Goal: Task Accomplishment & Management: Use online tool/utility

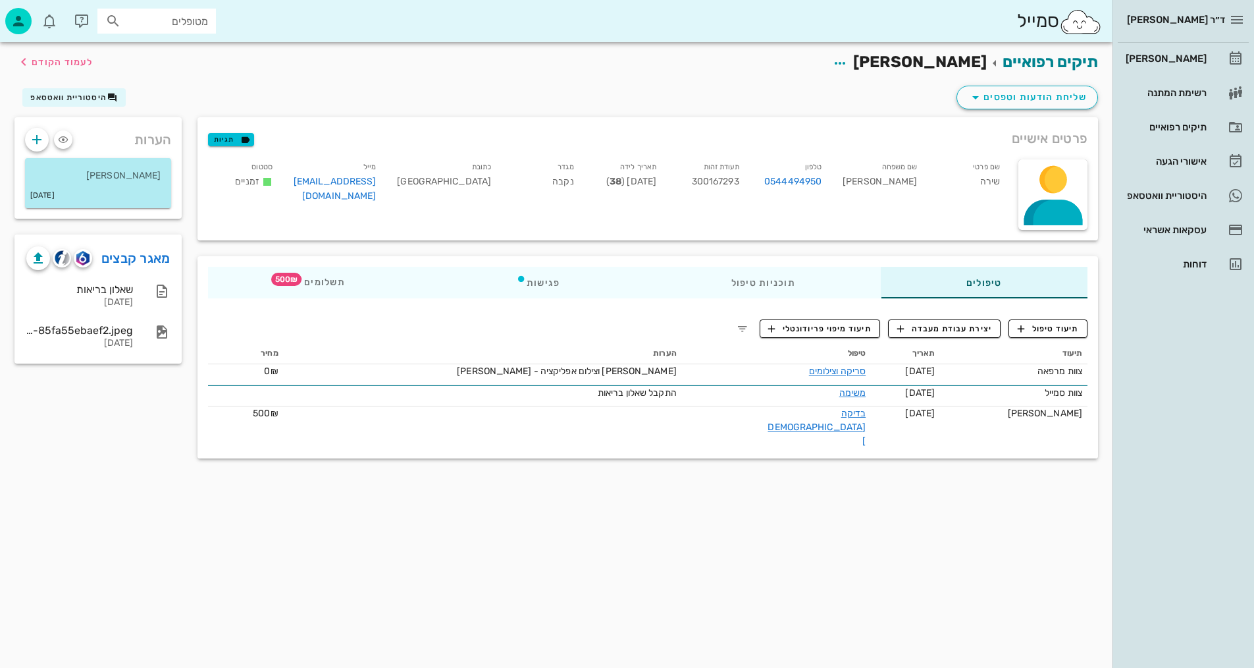
click at [633, 338] on div "תיעוד תאריך טיפול הערות מחיר צוות מרפאה 07-09-2025 סריקה וצילומים סריקה וצילום …" at bounding box center [647, 395] width 895 height 120
click at [49, 59] on span "לעמוד הקודם" at bounding box center [62, 62] width 61 height 11
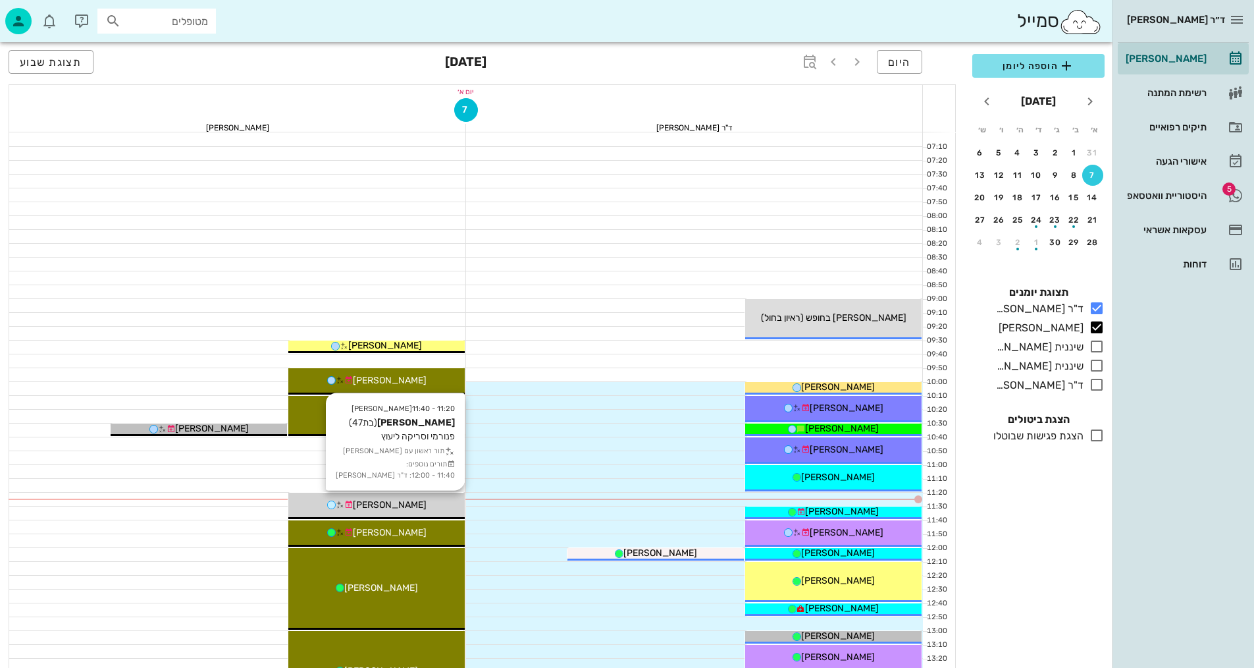
click at [445, 504] on div "[PERSON_NAME]" at bounding box center [376, 505] width 176 height 14
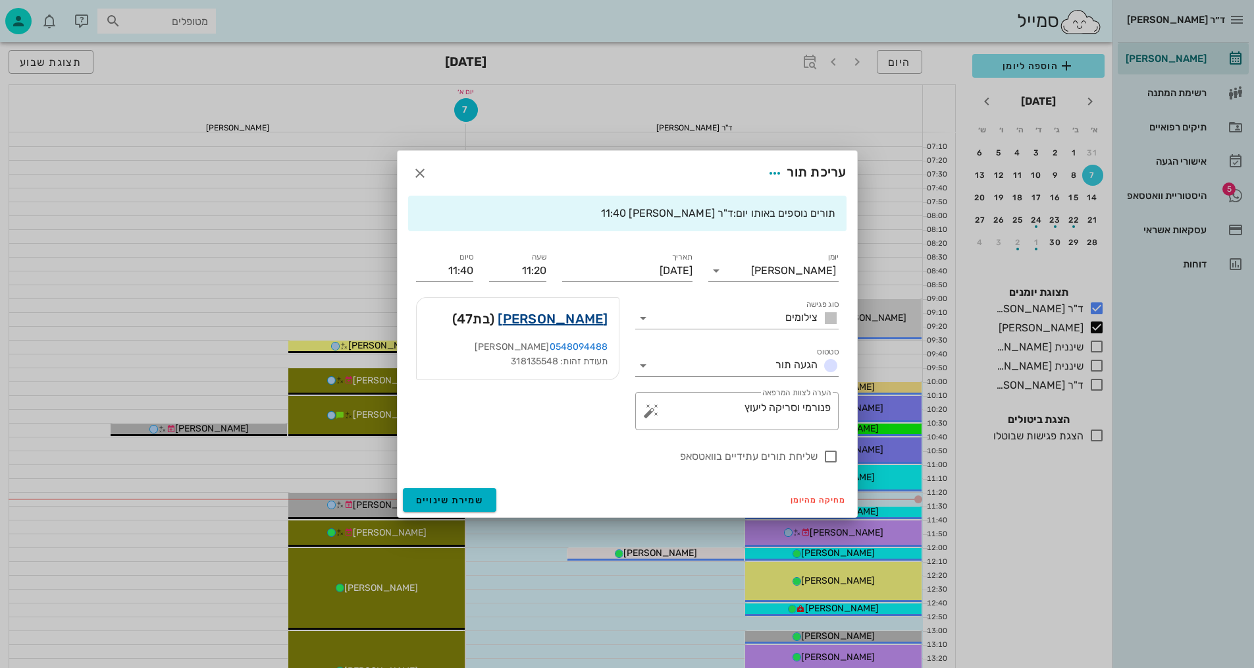
click at [579, 323] on link "אירנה נבזלין" at bounding box center [553, 318] width 110 height 21
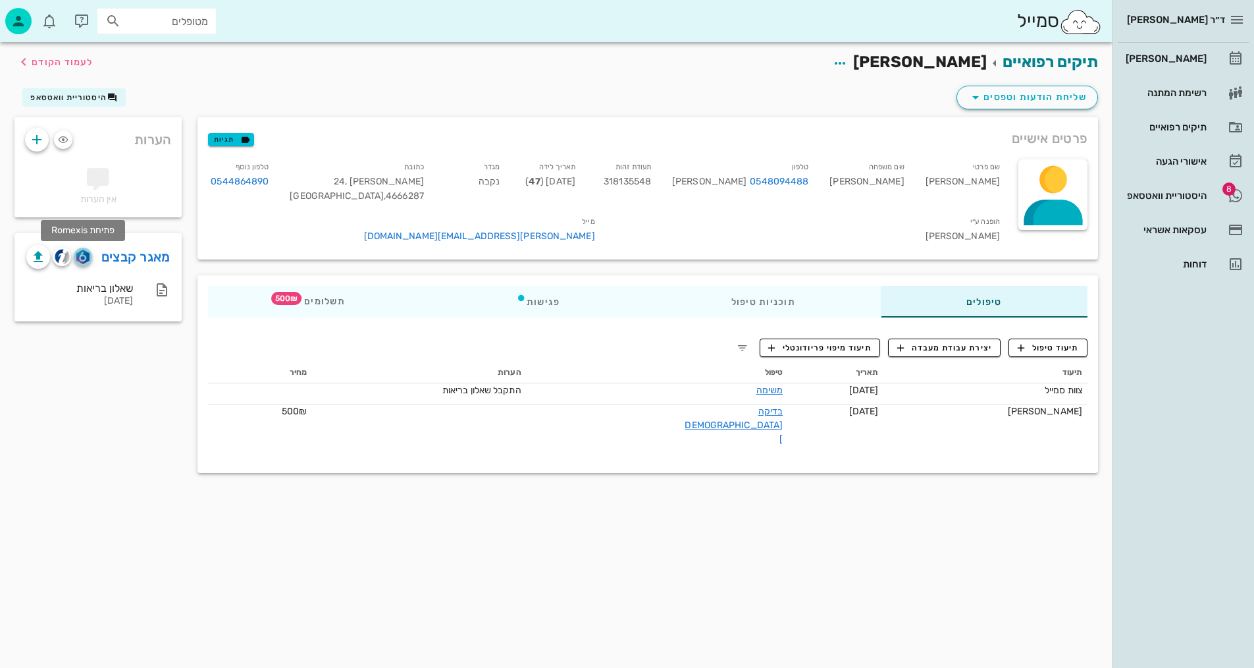
click at [85, 255] on img "button" at bounding box center [82, 257] width 13 height 14
click at [1071, 342] on span "תיעוד טיפול" at bounding box center [1048, 348] width 61 height 12
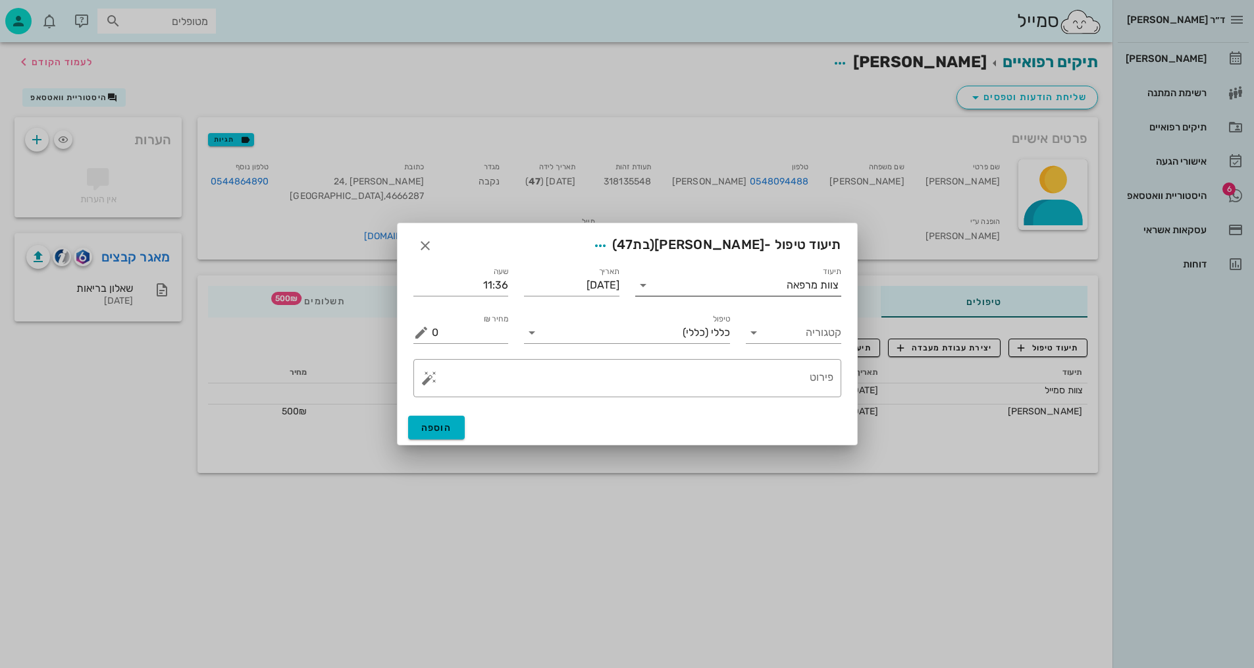
click at [798, 289] on div "צוות מרפאה" at bounding box center [813, 285] width 52 height 12
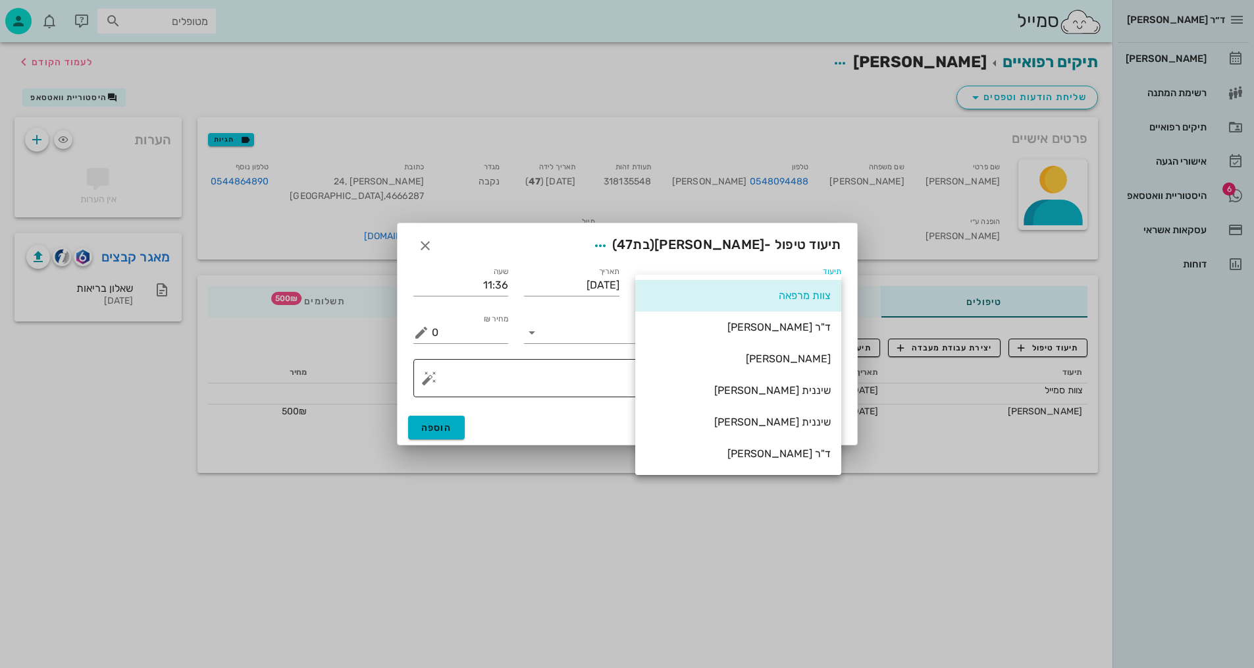
click at [814, 386] on div "שיננית [PERSON_NAME]" at bounding box center [738, 390] width 185 height 13
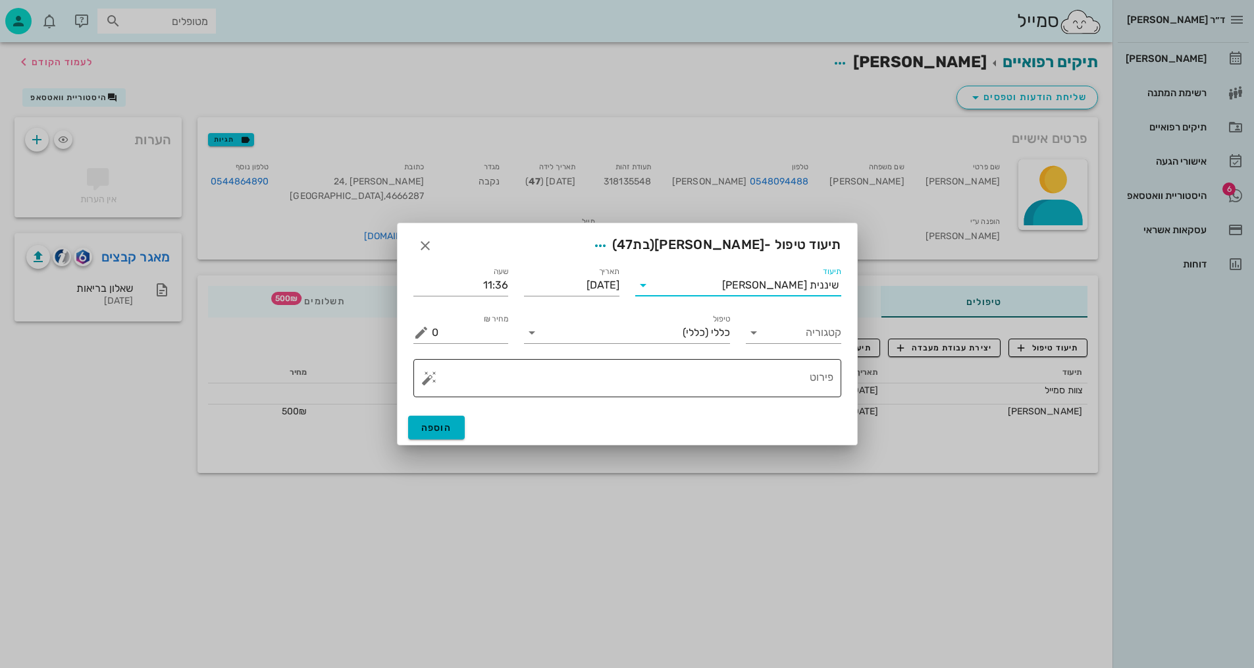
click at [768, 378] on textarea "פירוט" at bounding box center [633, 381] width 402 height 32
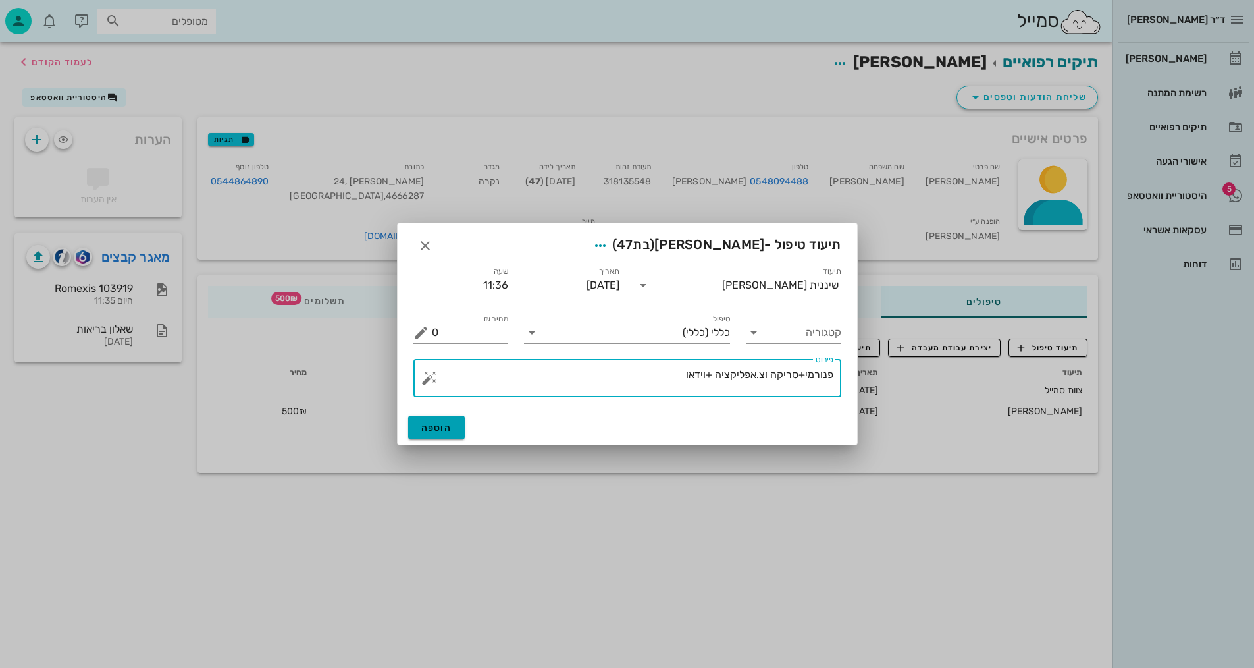
type textarea "פנורמי+סריקה וצ.אפליקציה +וידאו"
click at [442, 426] on span "הוספה" at bounding box center [436, 427] width 31 height 11
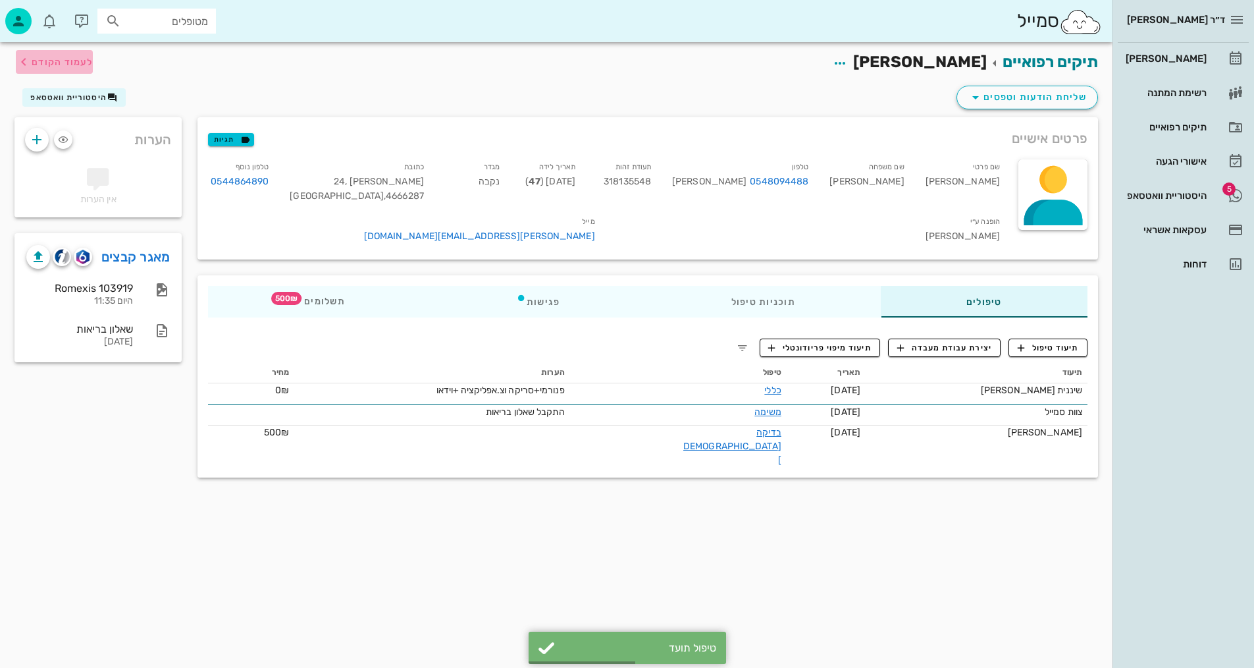
click at [39, 58] on span "לעמוד הקודם" at bounding box center [62, 62] width 61 height 11
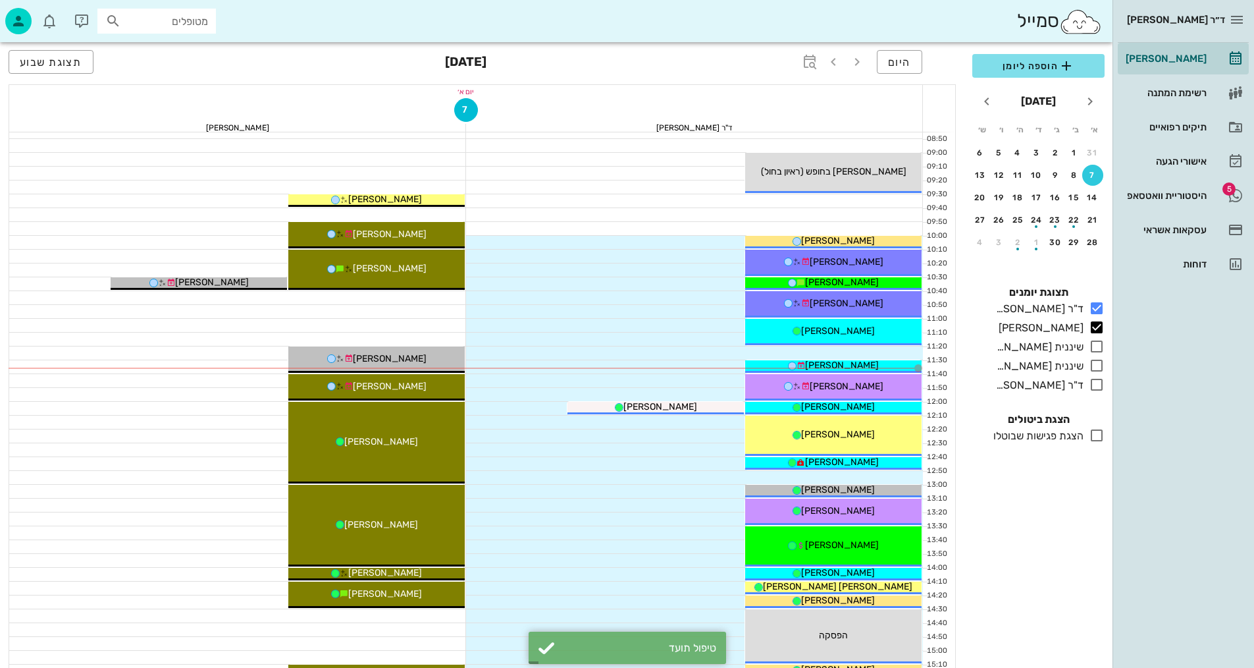
scroll to position [198, 0]
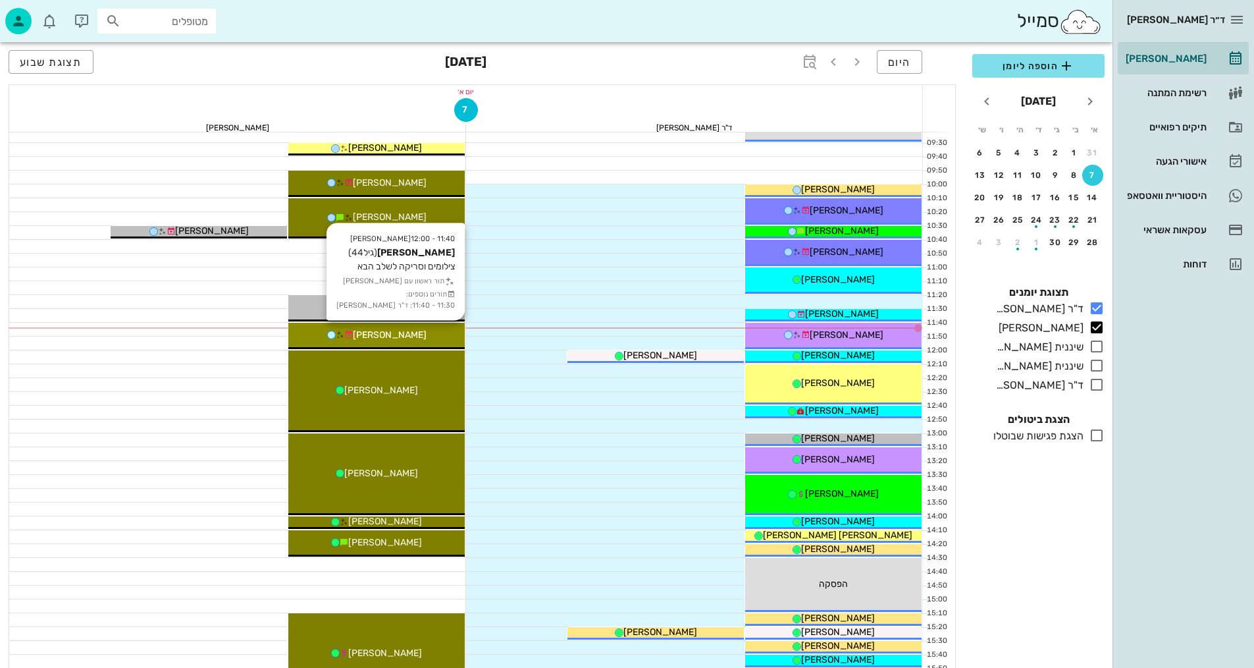
click at [425, 325] on div "11:40 - 12:00 יומן מרפאה רני שרביט (גיל 44 ) צילומים וסריקה לשלב הבא תור ראשון …" at bounding box center [376, 336] width 176 height 26
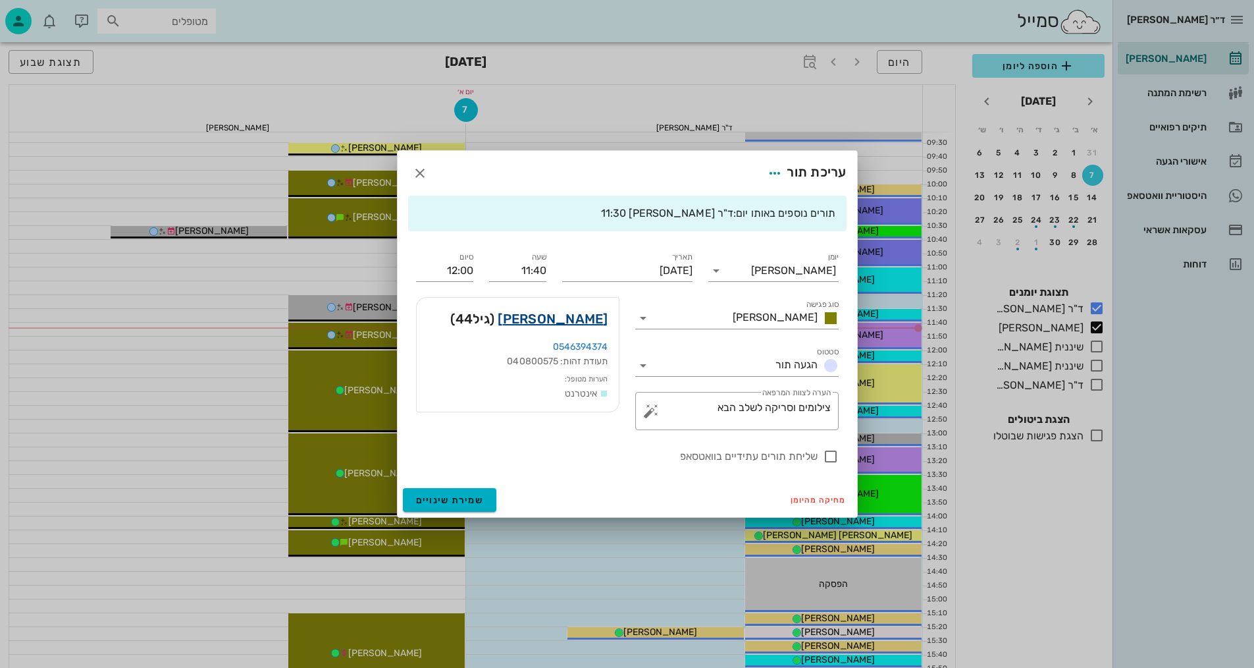
click at [573, 318] on link "רני שרביט" at bounding box center [553, 318] width 110 height 21
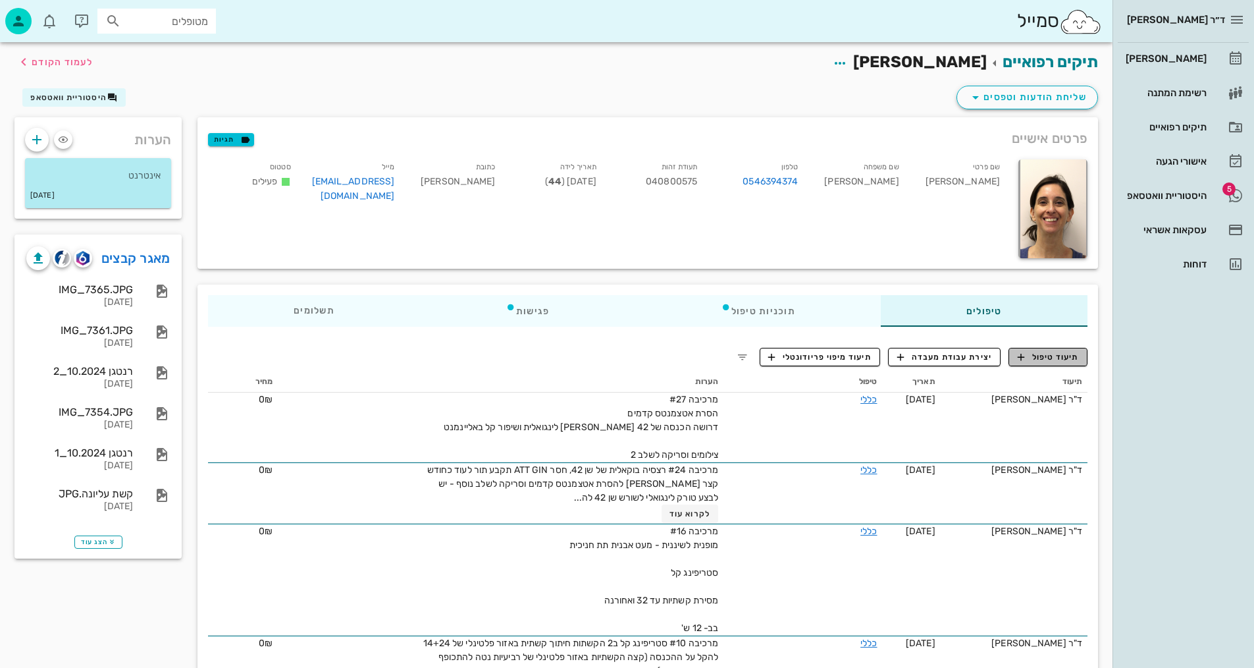
click at [1055, 361] on span "תיעוד טיפול" at bounding box center [1048, 357] width 61 height 12
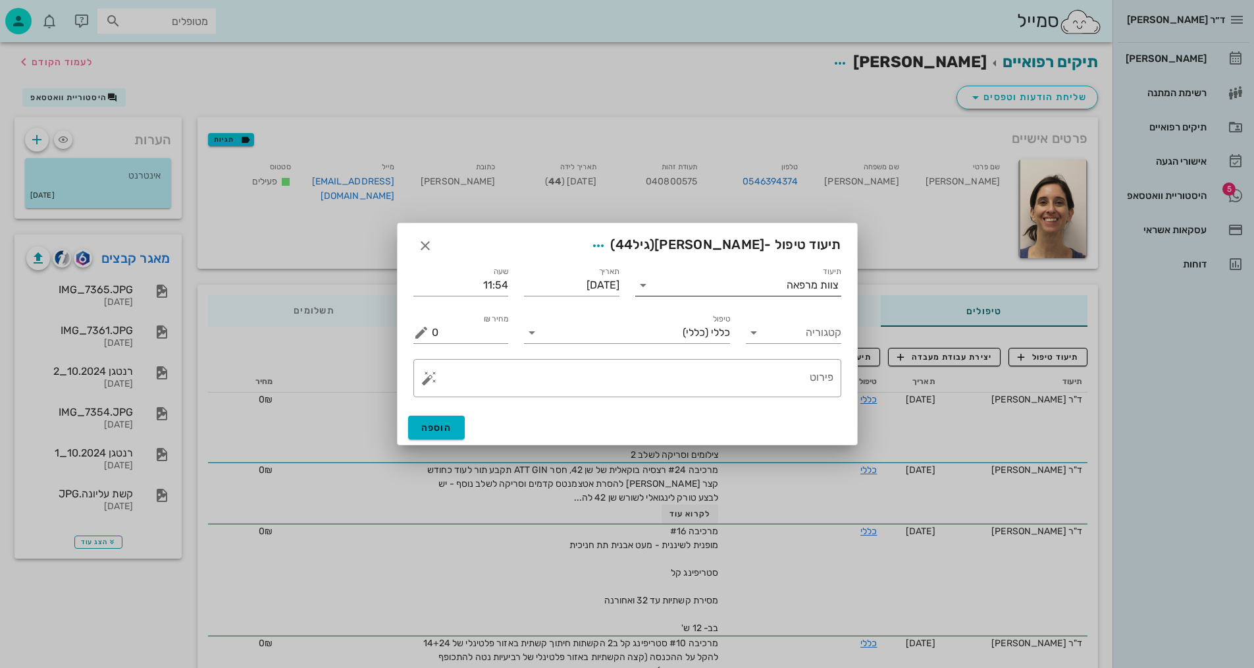
click at [773, 284] on input "תיעוד" at bounding box center [720, 285] width 133 height 21
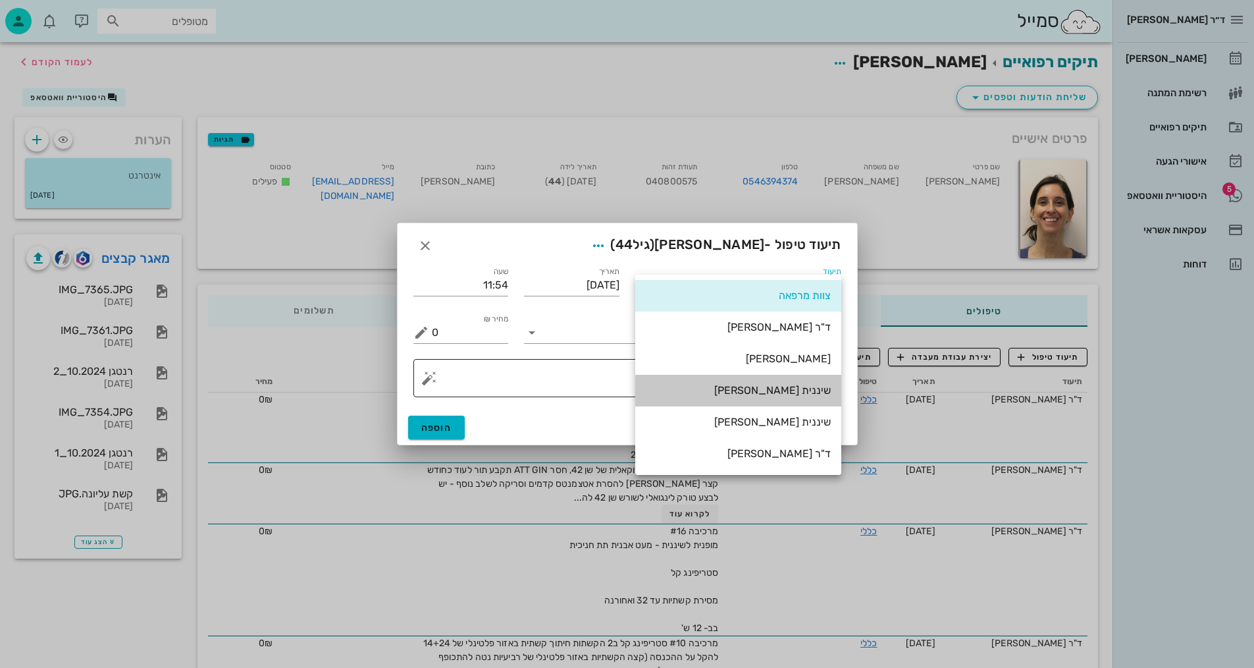
click at [816, 394] on div "שיננית [PERSON_NAME]" at bounding box center [738, 390] width 185 height 13
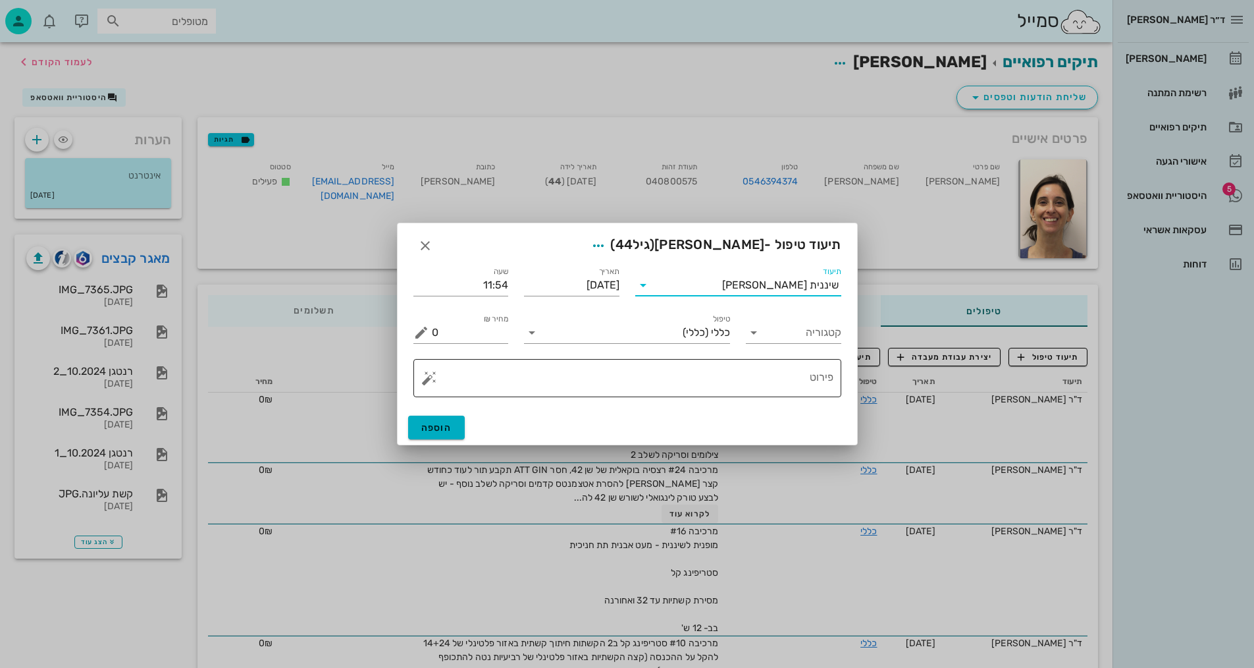
drag, startPoint x: 783, startPoint y: 381, endPoint x: 776, endPoint y: 384, distance: 7.7
click at [778, 383] on textarea "פירוט" at bounding box center [633, 381] width 402 height 32
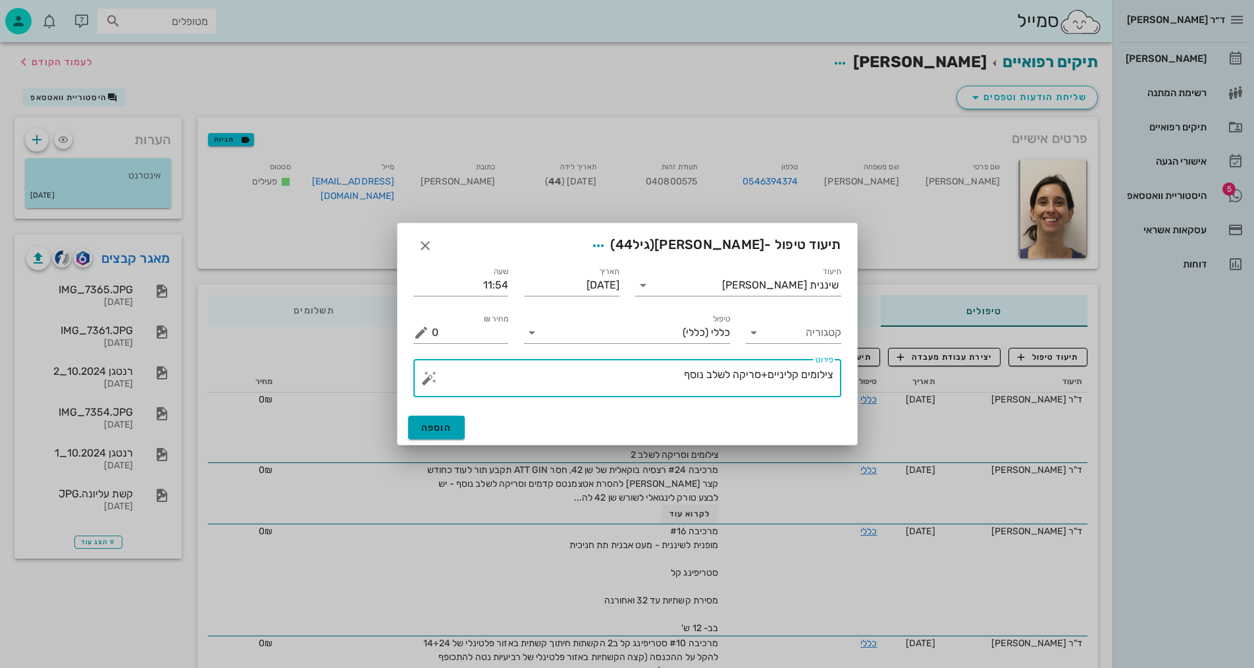
type textarea "צילומים קליניים+סריקה לשלב נוסף"
click at [440, 429] on span "הוספה" at bounding box center [436, 427] width 31 height 11
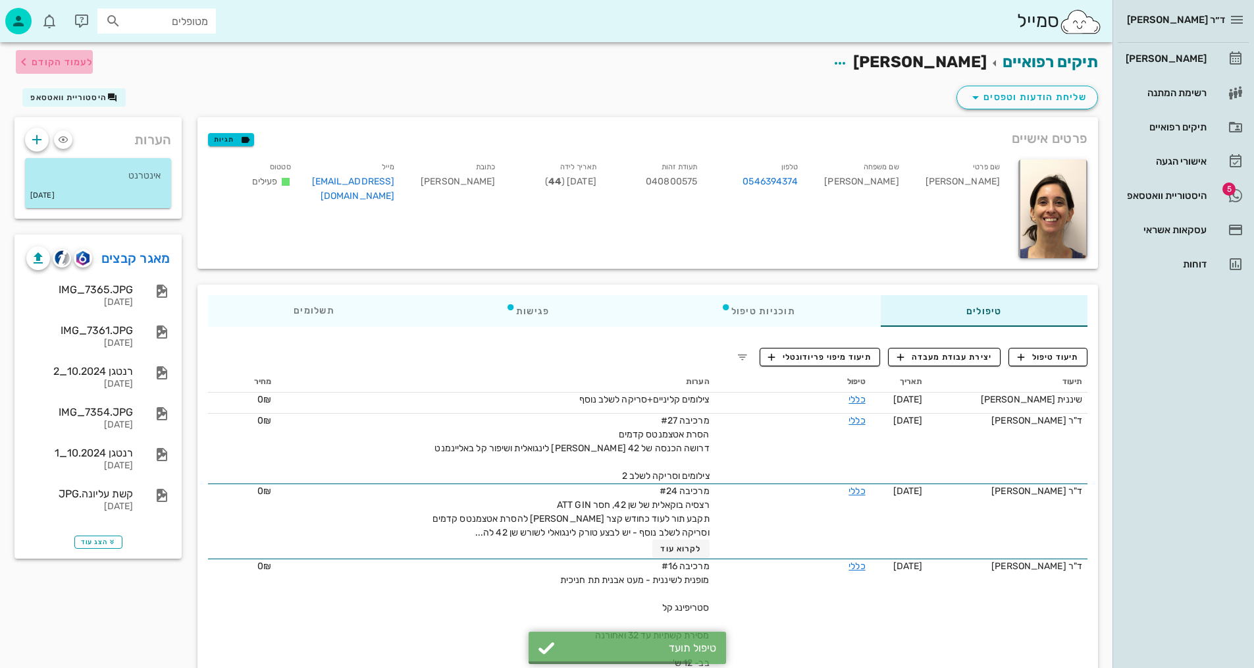
click at [59, 57] on span "לעמוד הקודם" at bounding box center [62, 62] width 61 height 11
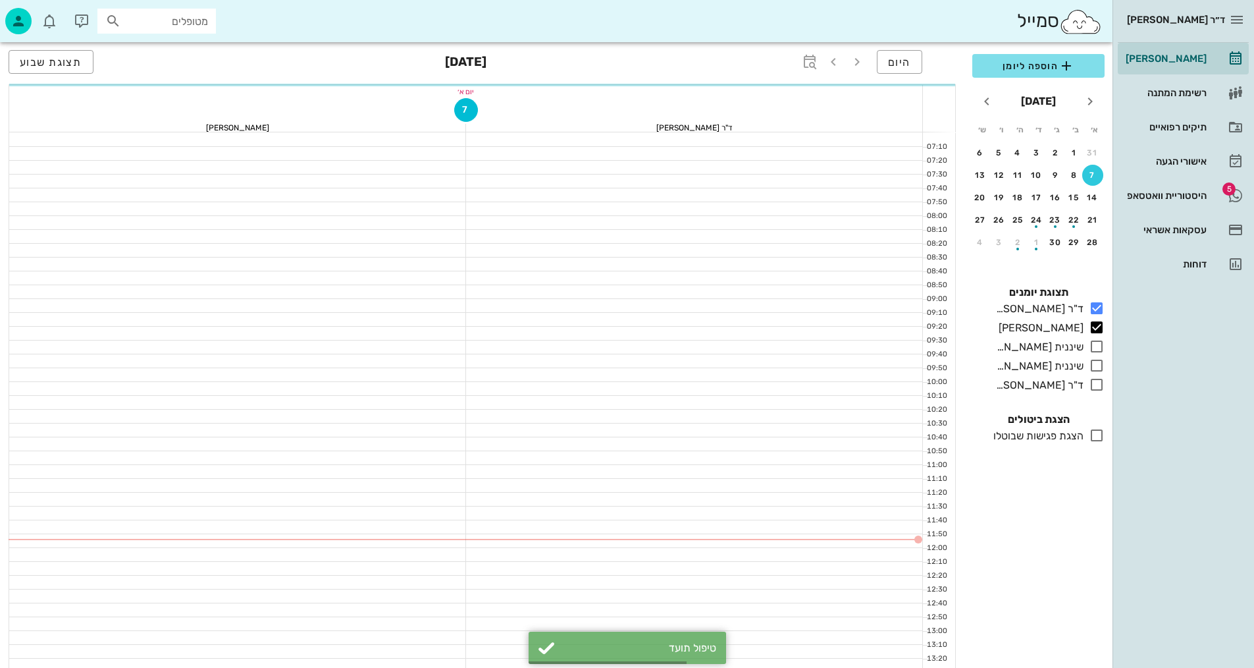
scroll to position [198, 0]
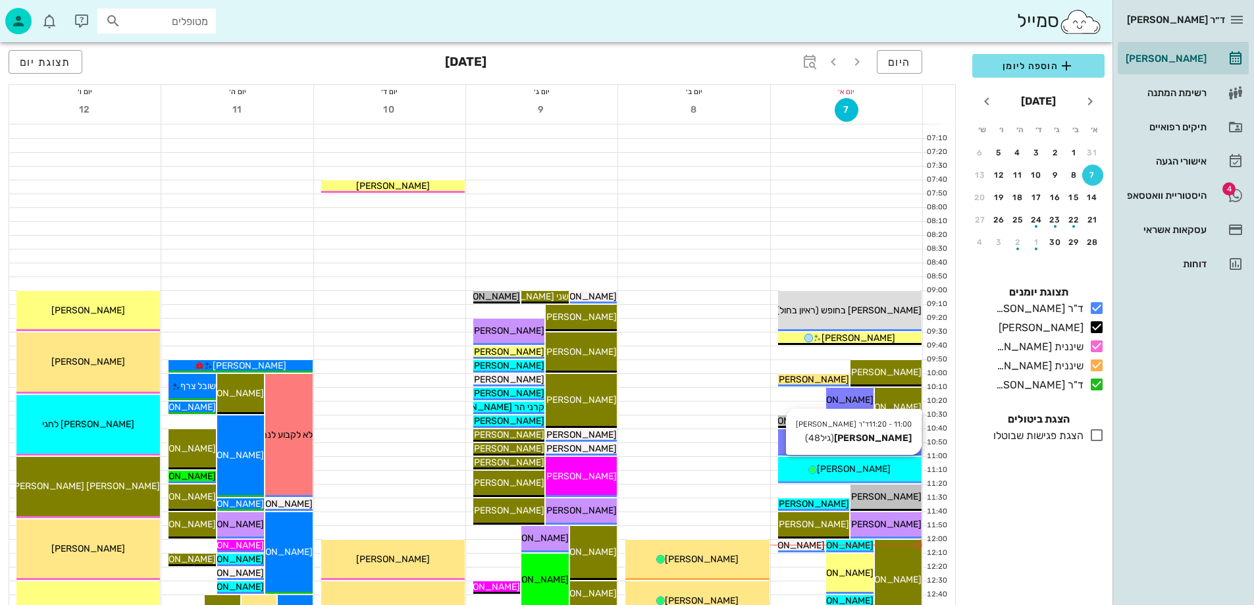
click at [855, 470] on span "[PERSON_NAME]" at bounding box center [854, 469] width 74 height 11
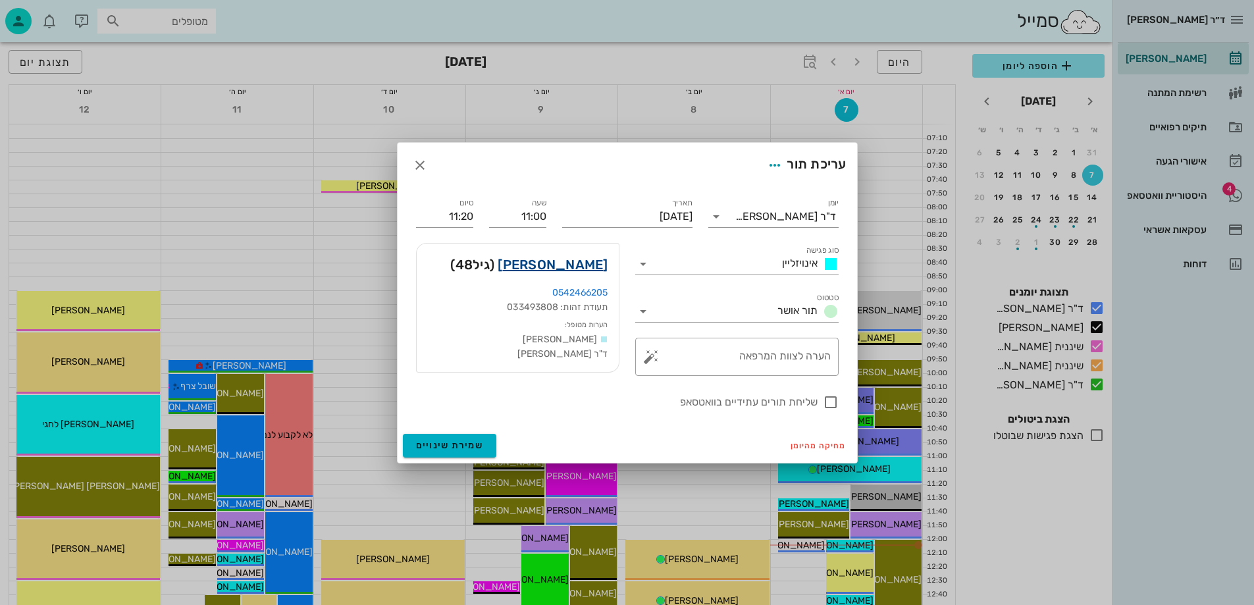
click at [578, 257] on link "[PERSON_NAME]" at bounding box center [553, 264] width 110 height 21
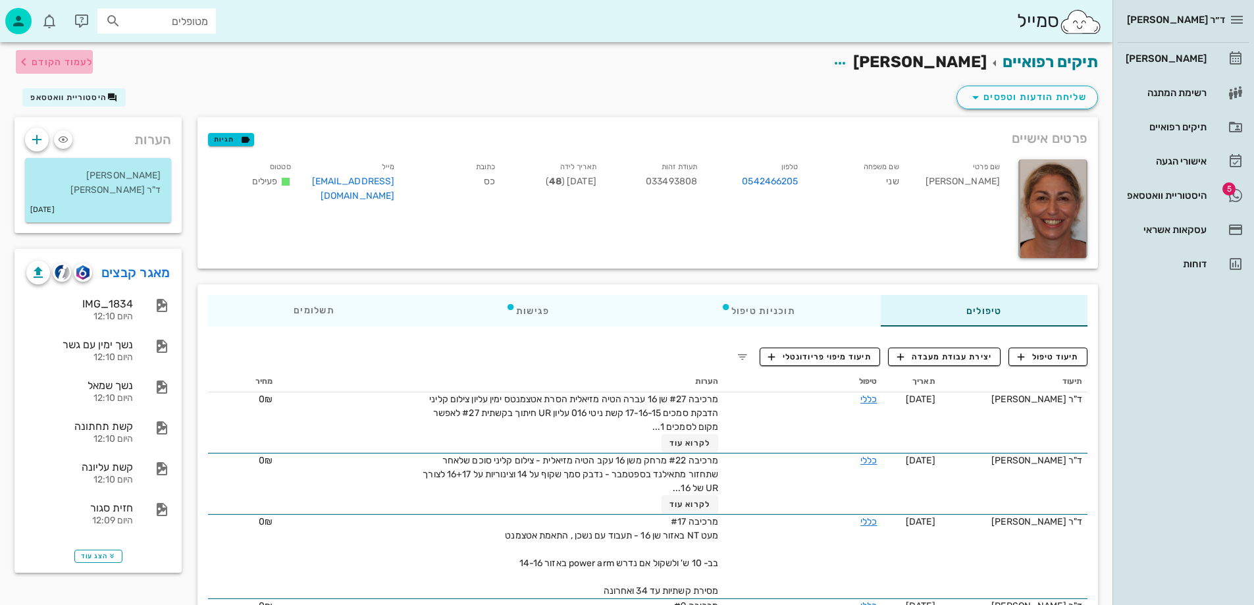
click at [70, 67] on span "לעמוד הקודם" at bounding box center [62, 62] width 61 height 11
